Goal: Task Accomplishment & Management: Manage account settings

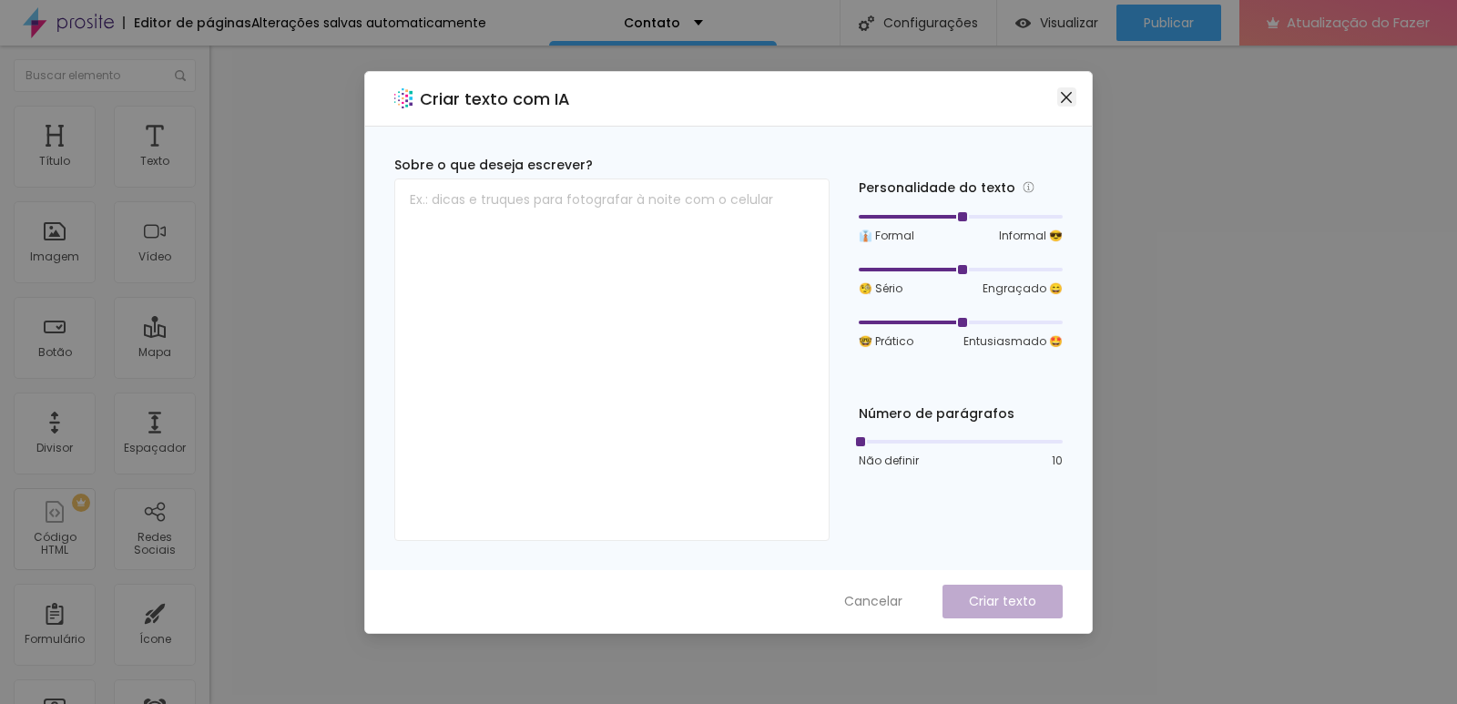
click at [1063, 105] on button "Fechar" at bounding box center [1066, 96] width 19 height 19
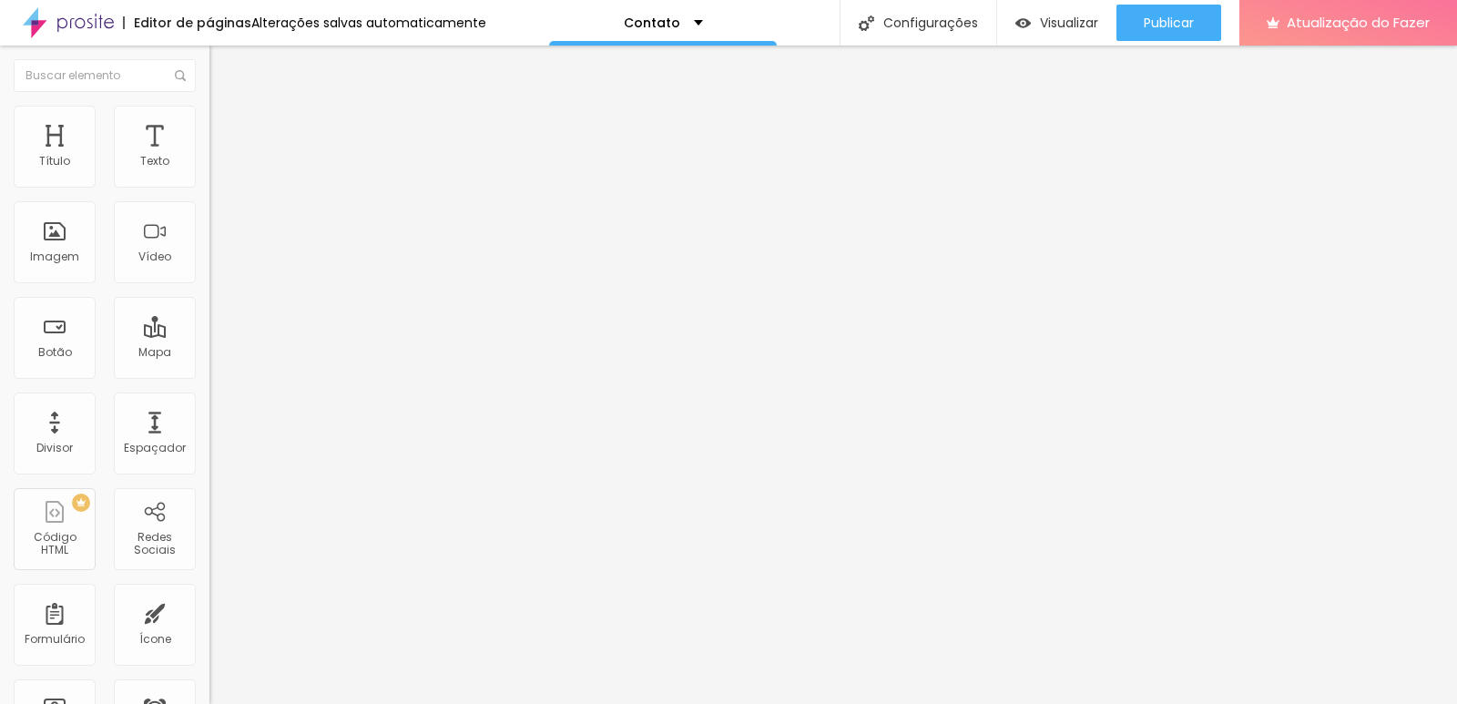
click at [209, 111] on li "Estilo" at bounding box center [313, 115] width 209 height 18
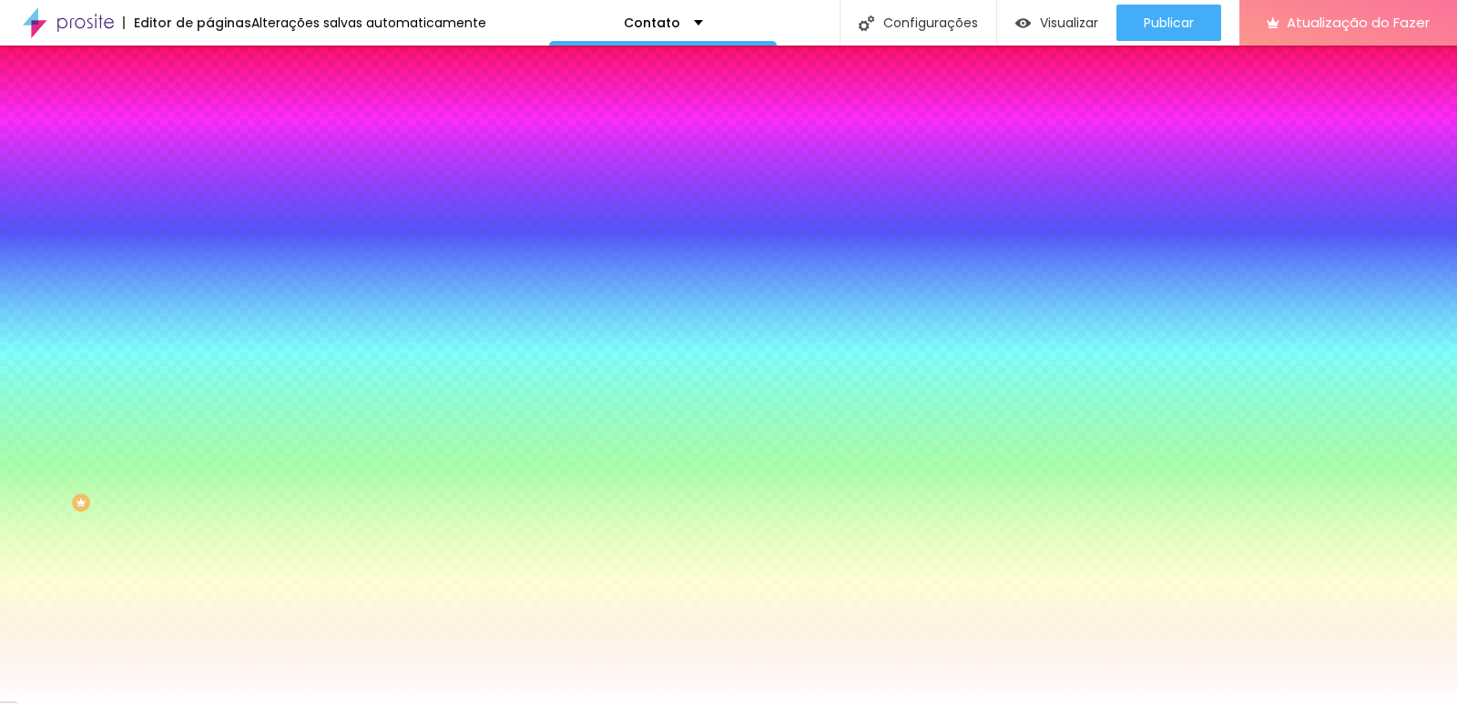
click at [226, 107] on font "Conteúdo" at bounding box center [254, 99] width 56 height 15
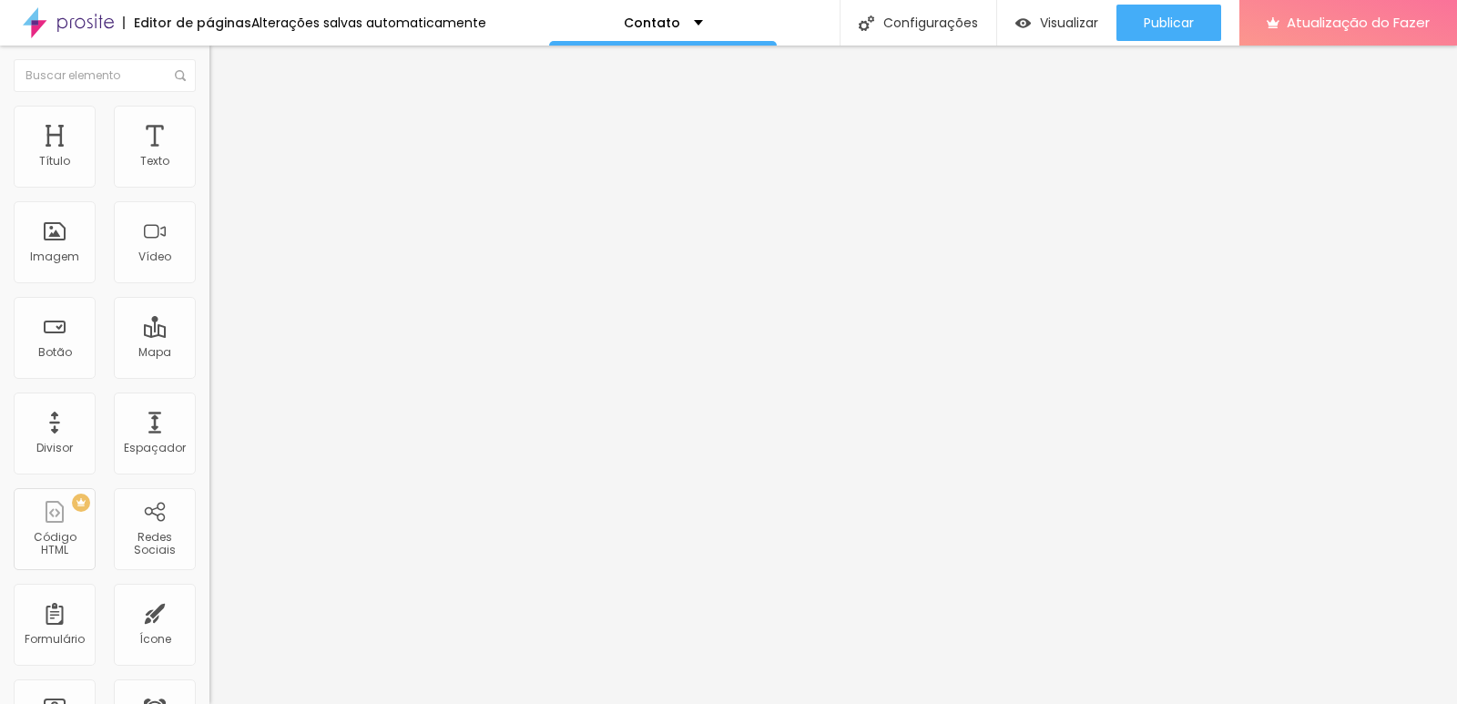
click at [221, 178] on div "Contato" at bounding box center [314, 169] width 186 height 16
click at [1073, 131] on font "Visualizar página" at bounding box center [1088, 139] width 103 height 17
click at [73, 22] on img at bounding box center [68, 23] width 91 height 46
click at [220, 157] on font "Trocar imagem" at bounding box center [264, 148] width 88 height 15
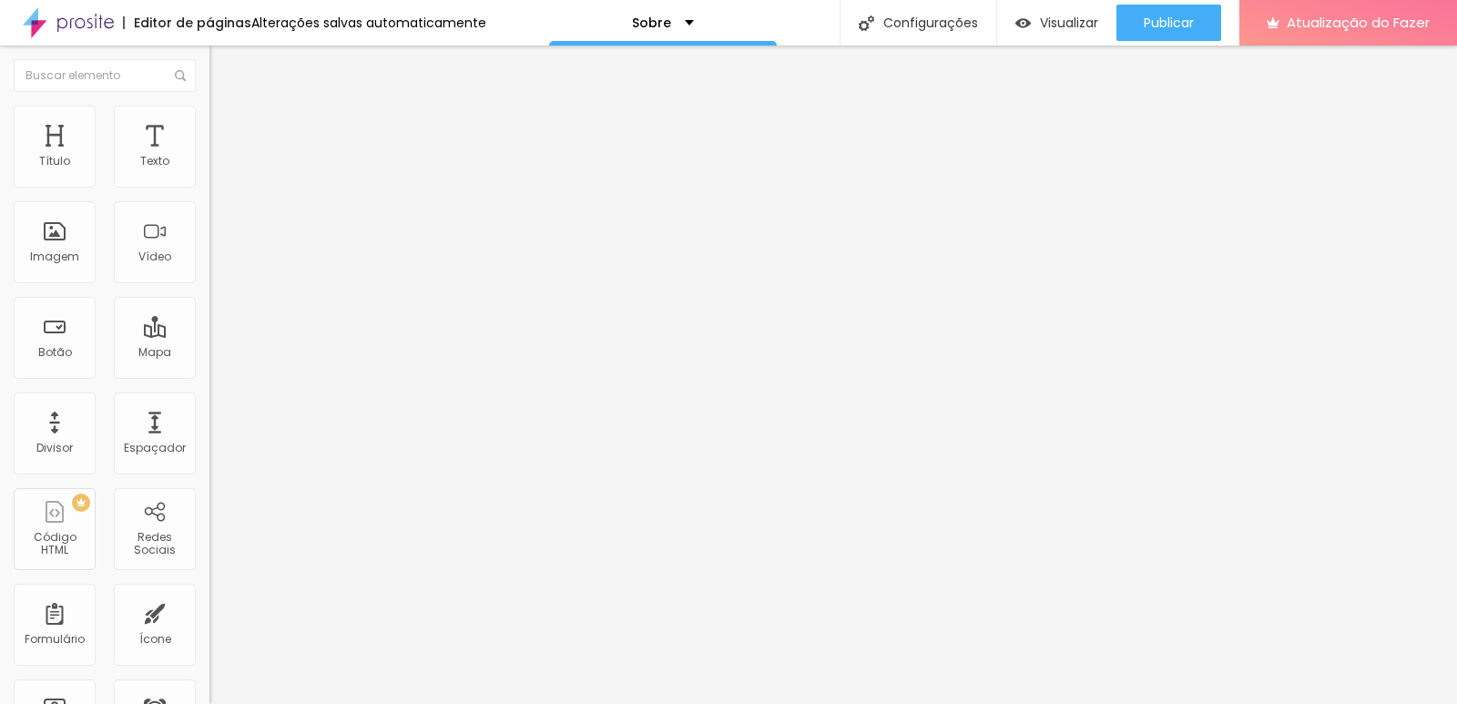
click at [226, 128] on font "Avançado" at bounding box center [256, 135] width 60 height 15
click at [226, 107] on font "Conteúdo" at bounding box center [254, 99] width 56 height 15
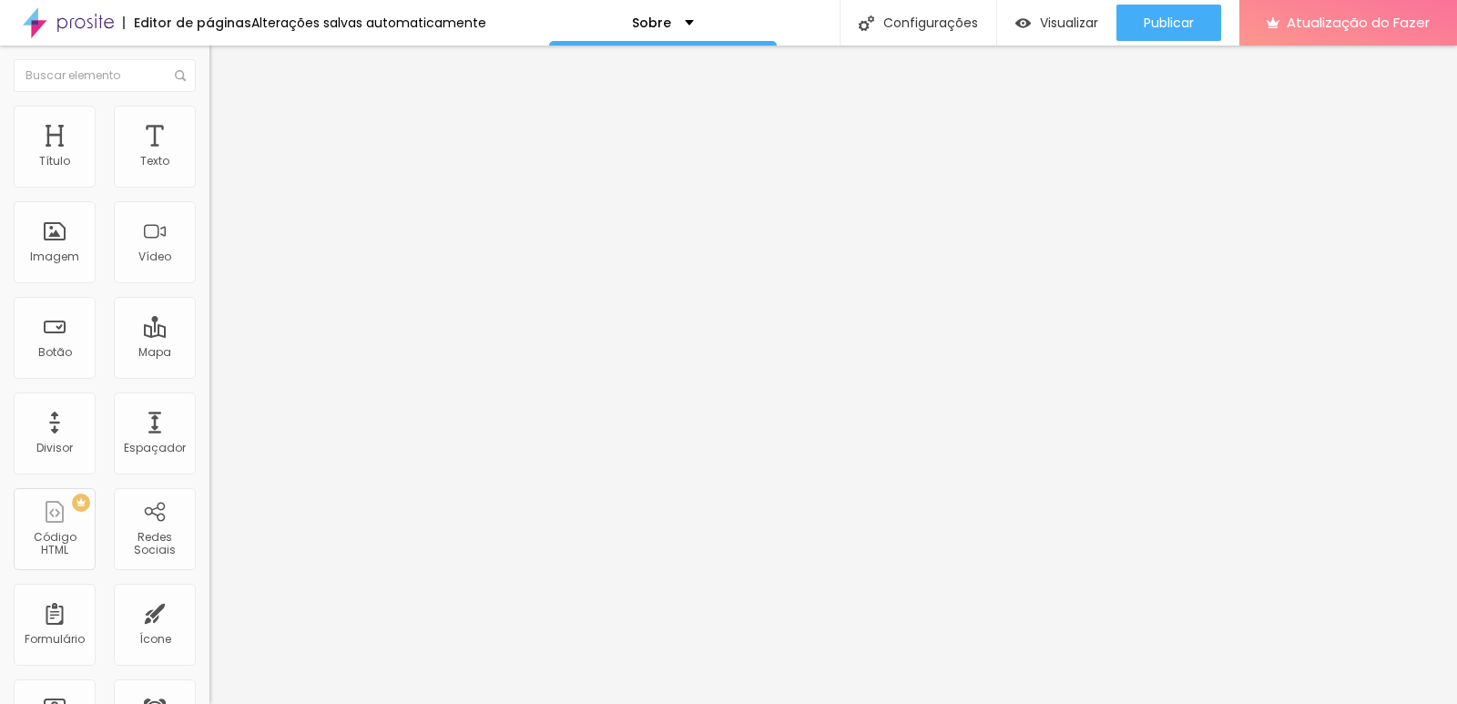
click at [226, 126] on font "Estilo" at bounding box center [240, 117] width 28 height 15
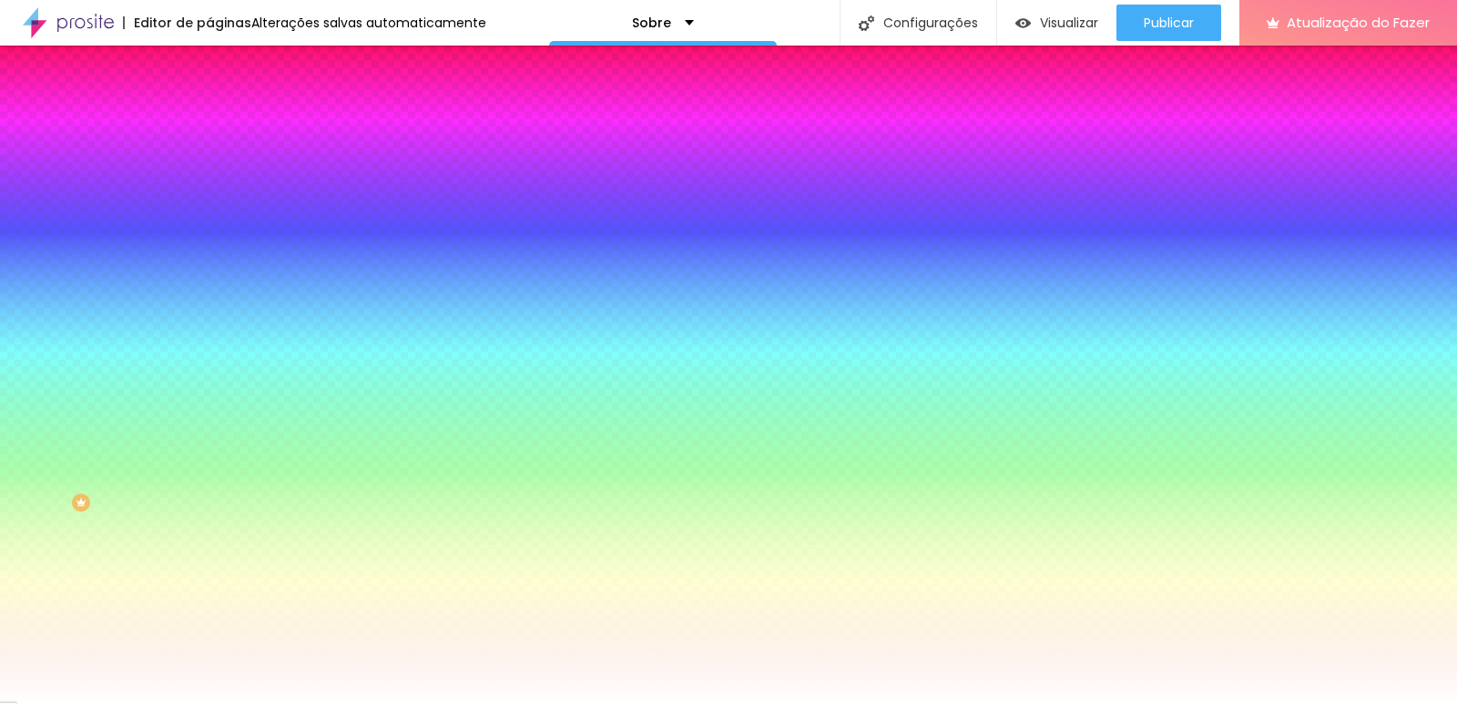
click at [209, 106] on li "Conteúdo" at bounding box center [313, 96] width 209 height 18
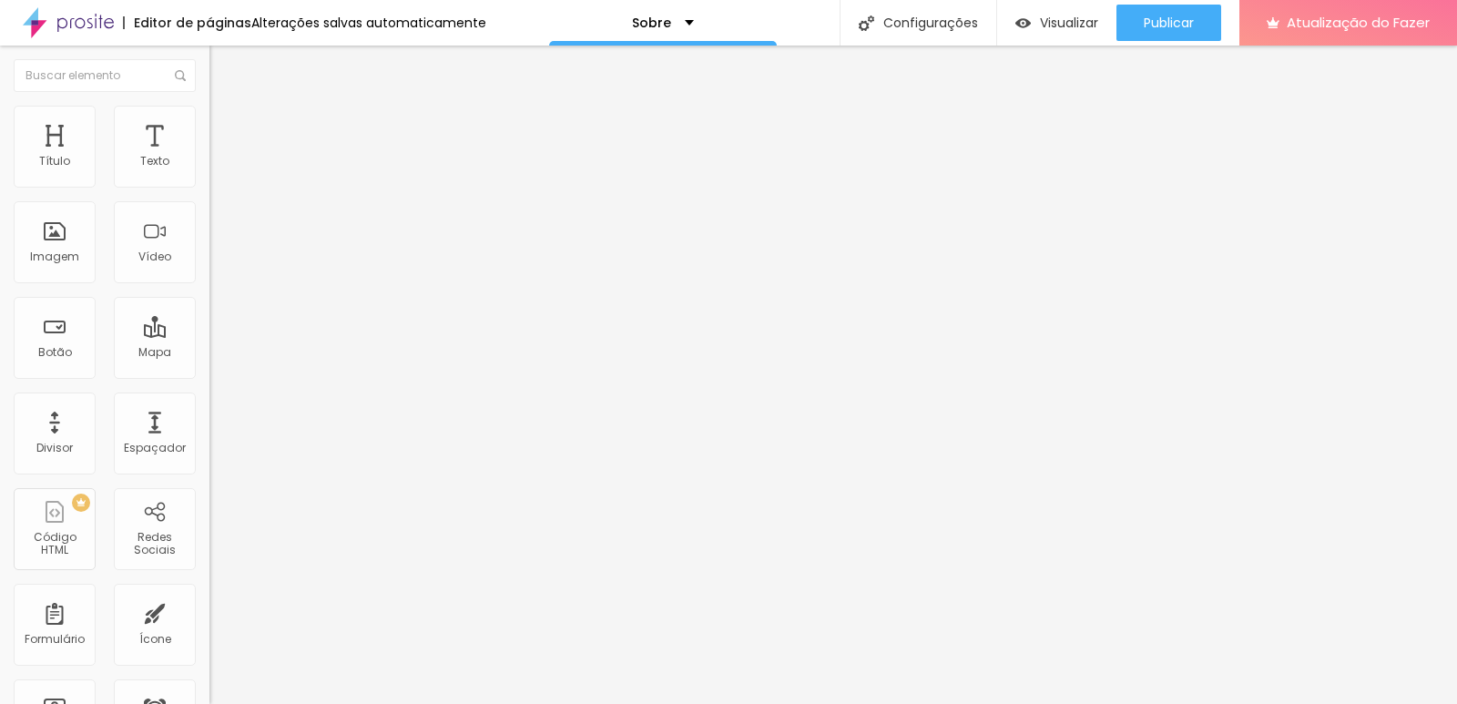
click at [209, 118] on li "Estilo" at bounding box center [313, 115] width 209 height 18
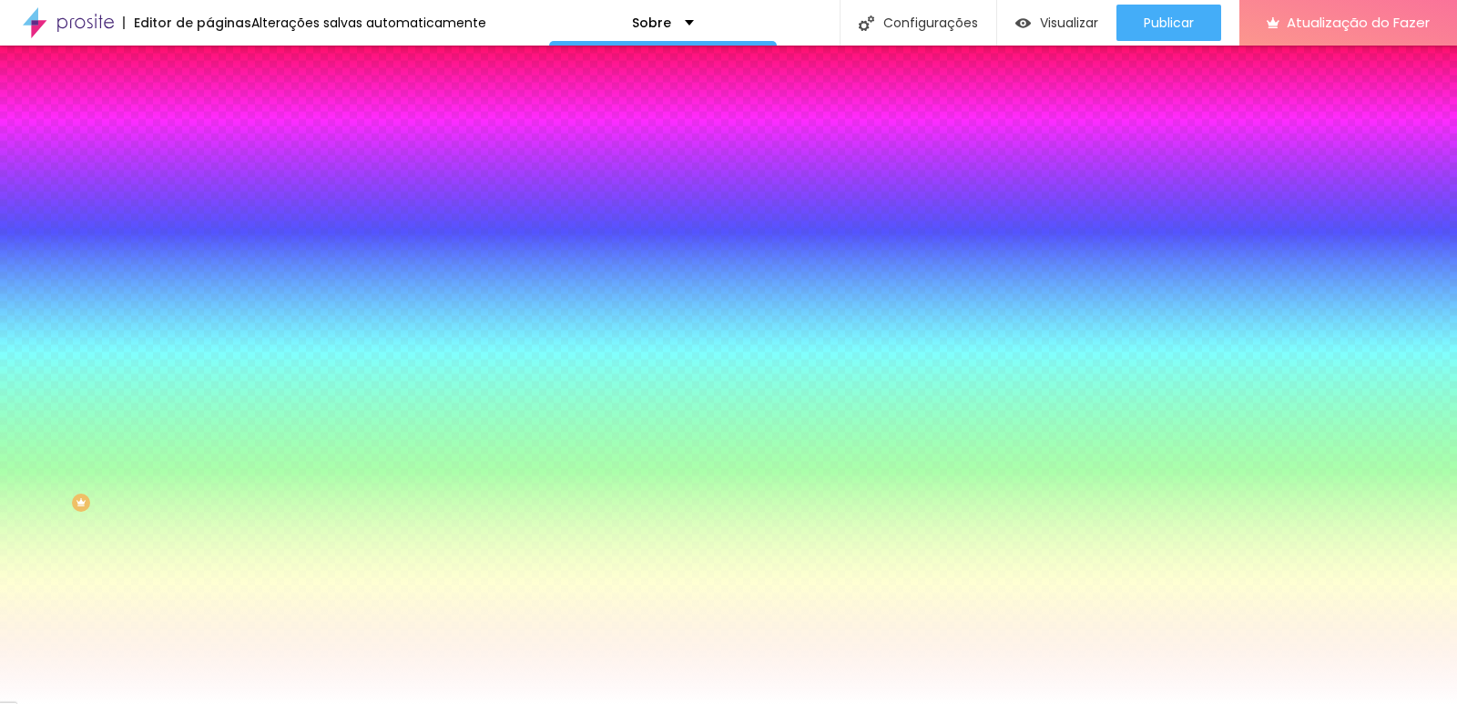
click at [209, 124] on img at bounding box center [217, 132] width 16 height 16
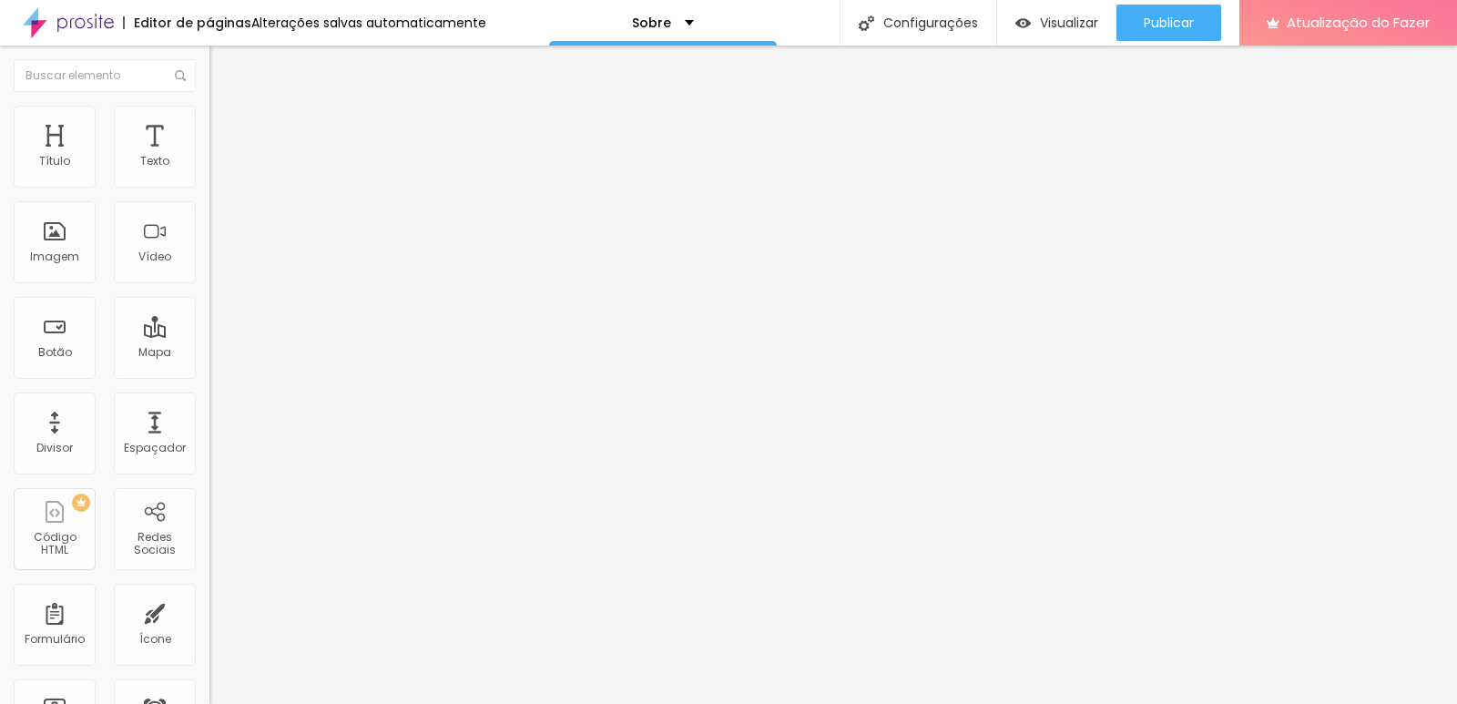
click at [209, 107] on img at bounding box center [217, 114] width 16 height 16
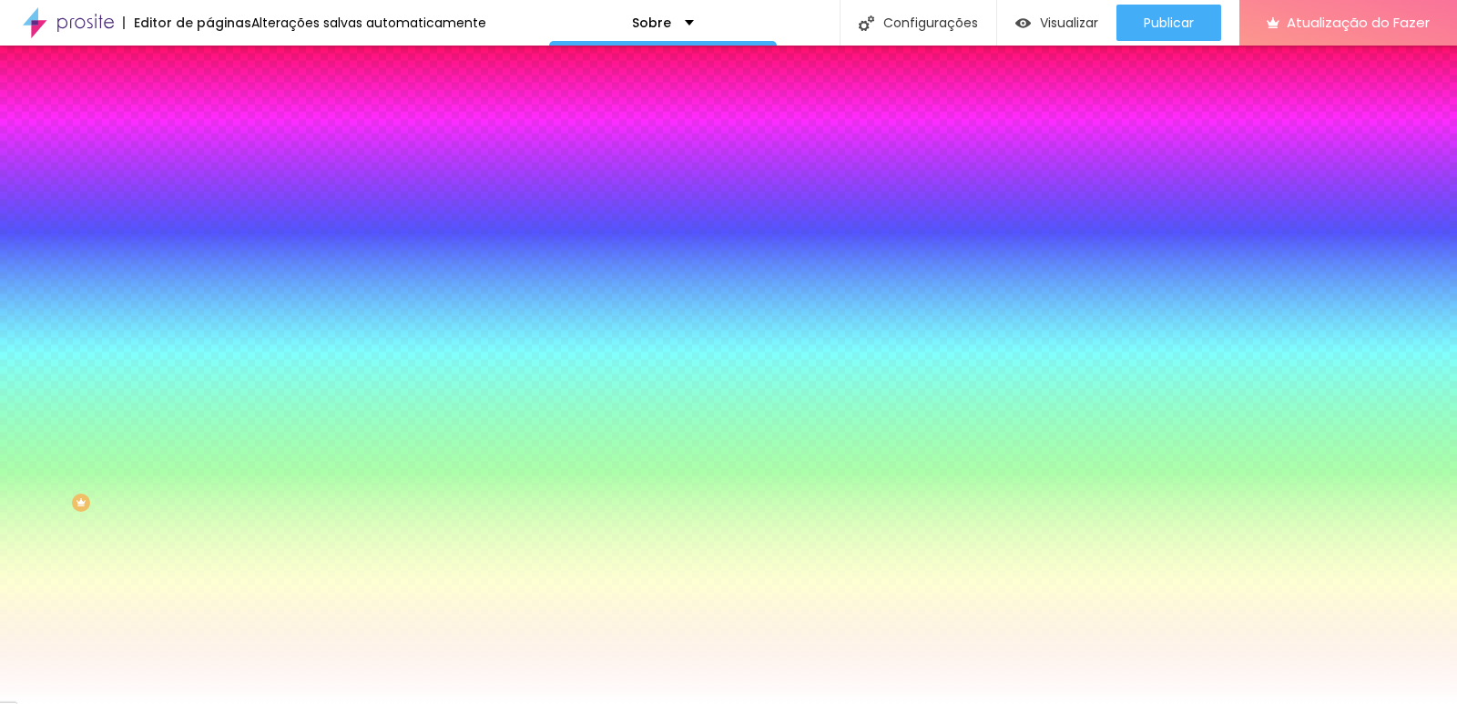
click at [209, 168] on span "Adicionar imagem" at bounding box center [267, 159] width 117 height 15
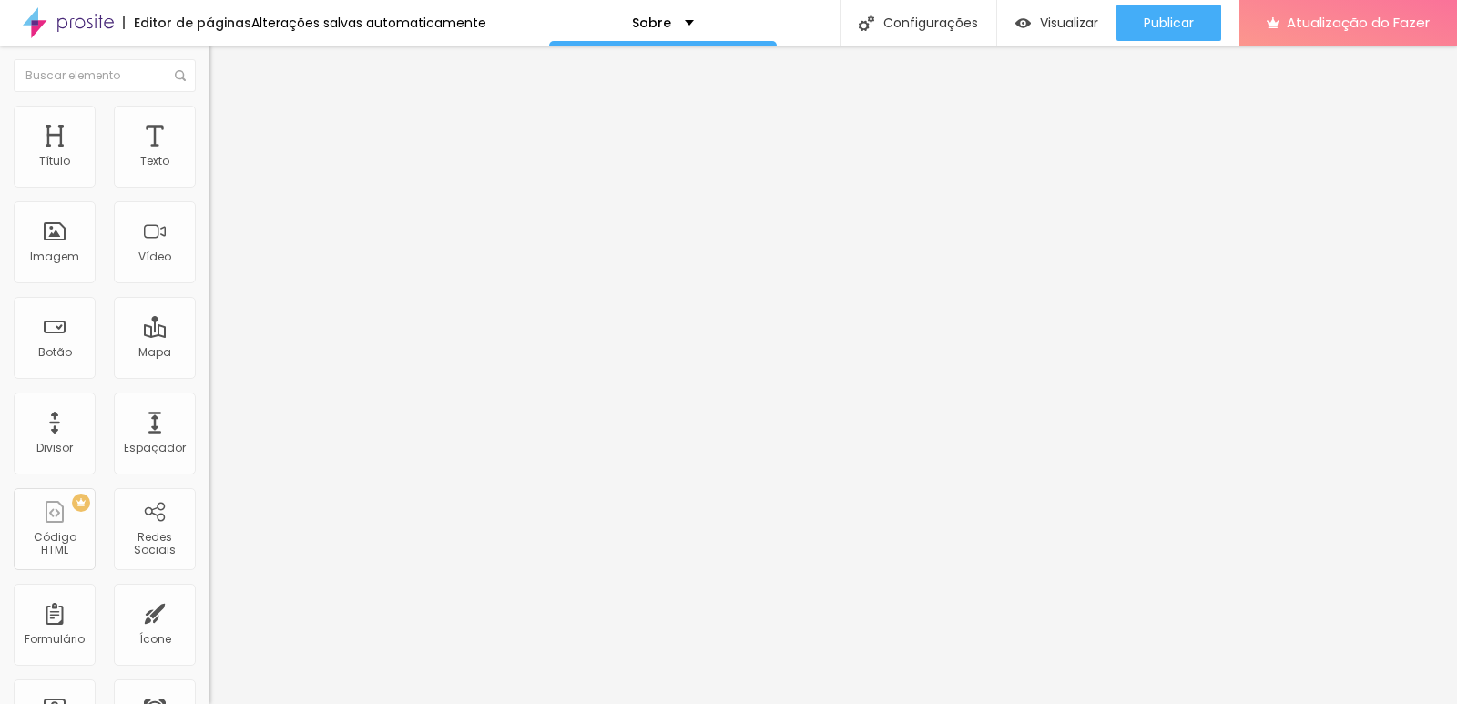
click at [209, 117] on li "Estilo" at bounding box center [313, 115] width 209 height 18
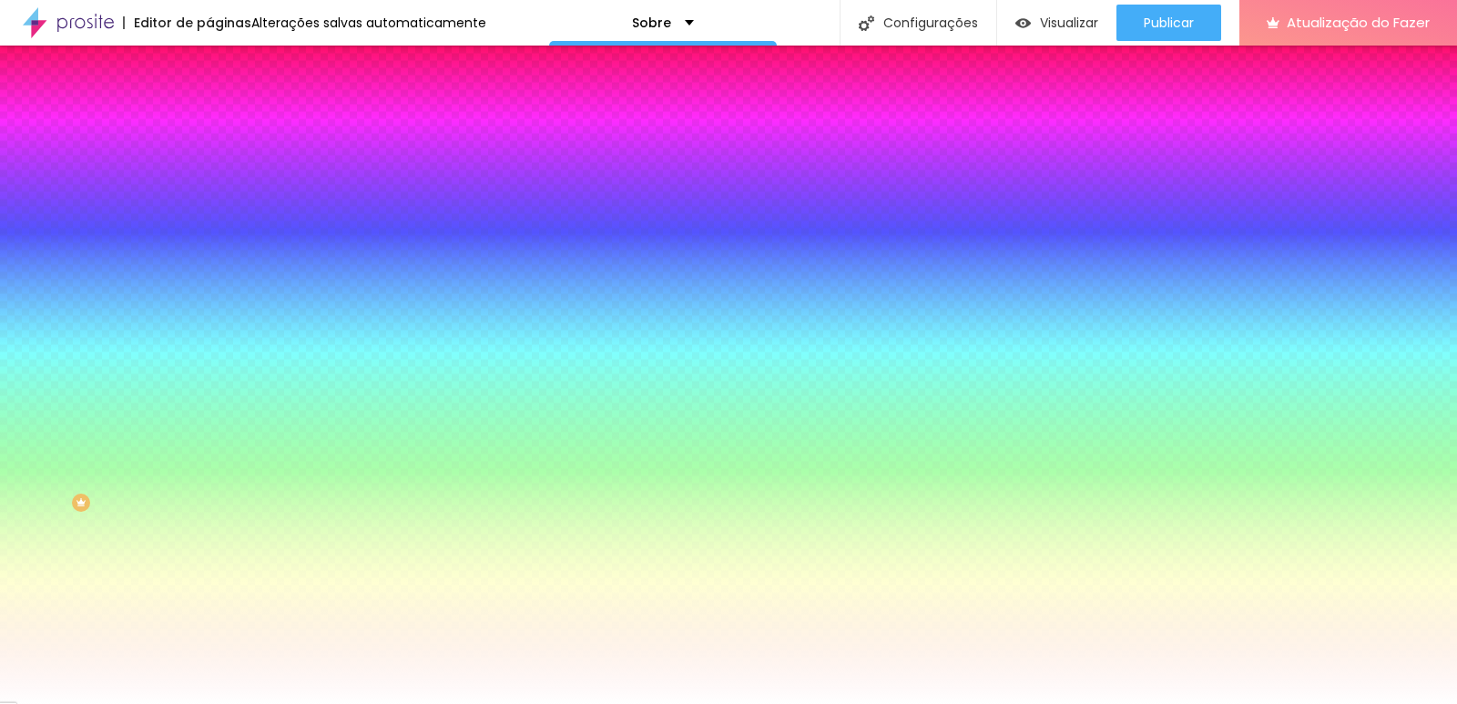
click at [309, 168] on span at bounding box center [314, 159] width 11 height 15
click at [209, 124] on li "Avançado" at bounding box center [313, 133] width 209 height 18
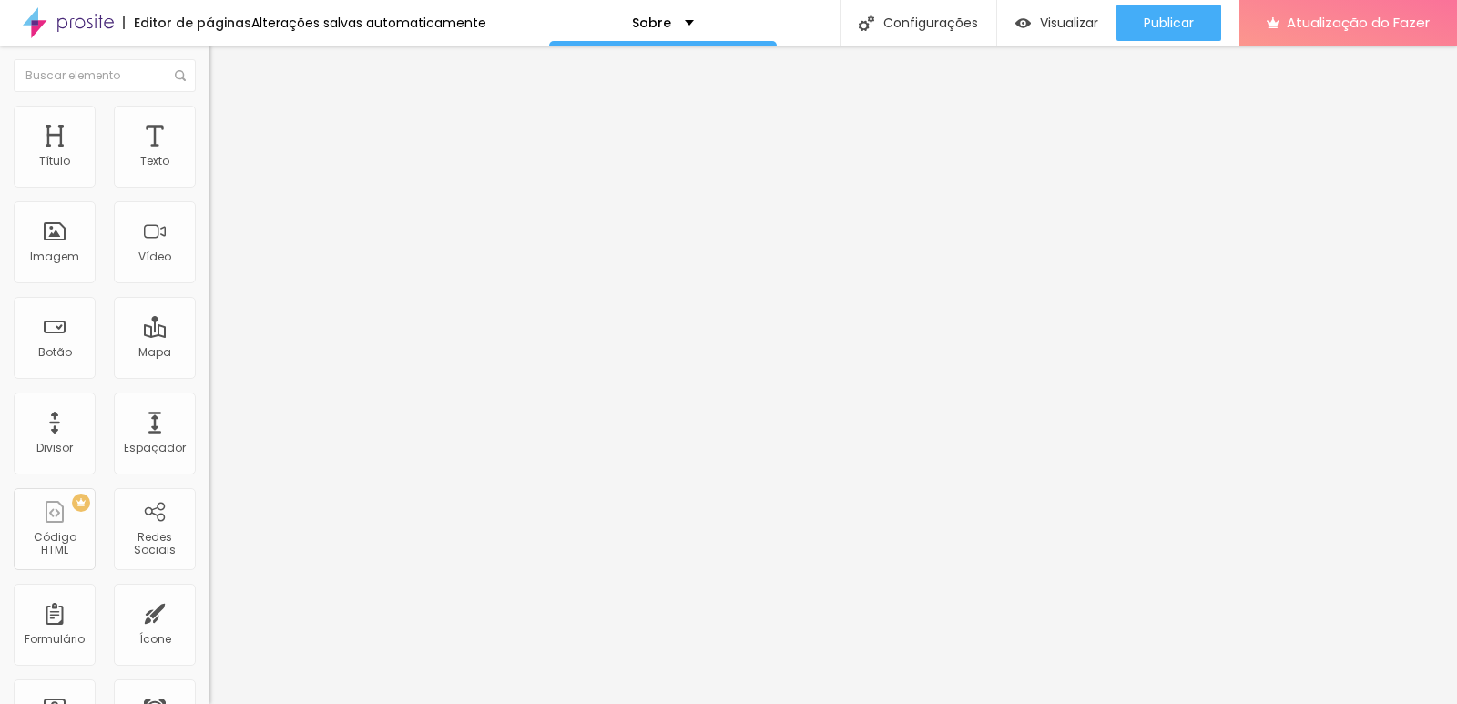
click at [220, 157] on font "Trocar imagem" at bounding box center [264, 148] width 88 height 15
